Goal: Check status: Check status

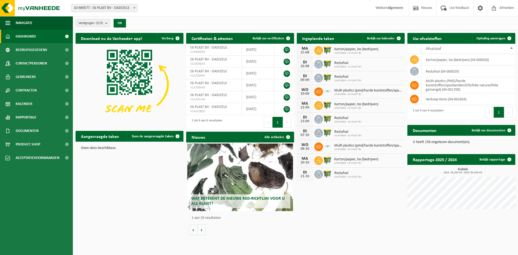
click at [336, 207] on div "Download nu de Vanheede+ app! Verberg Certificaten & attesten Bekijk uw certifi…" at bounding box center [295, 134] width 443 height 208
click at [26, 105] on span "Kalender" at bounding box center [24, 103] width 17 height 13
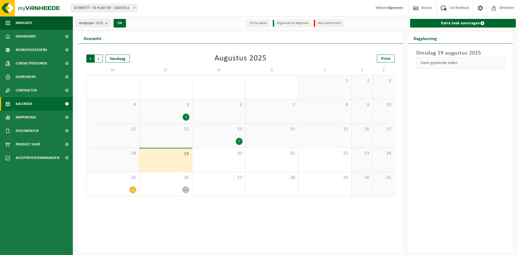
click at [101, 56] on span "Volgende" at bounding box center [99, 59] width 8 height 8
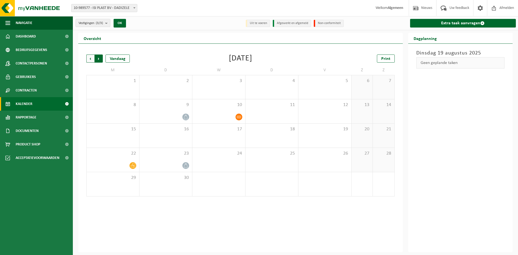
click at [90, 57] on span "Vorige" at bounding box center [90, 59] width 8 height 8
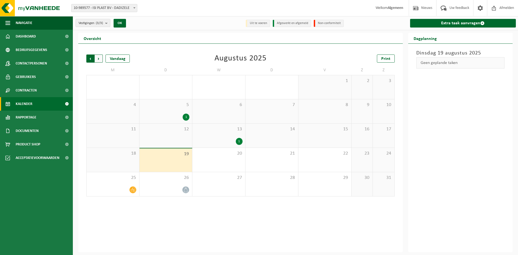
click at [99, 58] on span "Volgende" at bounding box center [99, 59] width 8 height 8
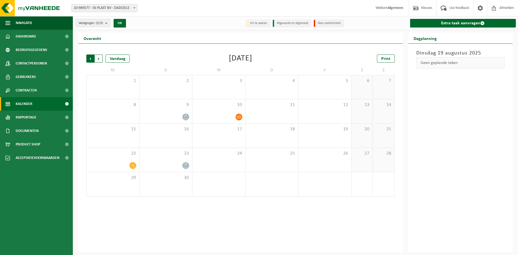
click at [99, 59] on span "Volgende" at bounding box center [99, 59] width 8 height 8
click at [89, 56] on span "Vorige" at bounding box center [90, 59] width 8 height 8
click at [99, 58] on span "Volgende" at bounding box center [99, 59] width 8 height 8
